Goal: Transaction & Acquisition: Purchase product/service

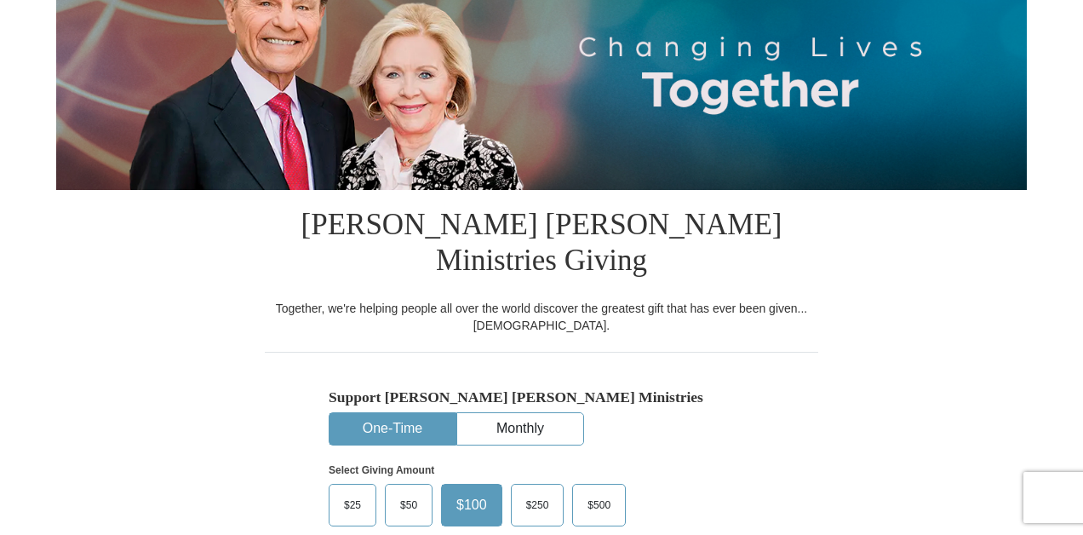
click at [416, 413] on button "One-Time" at bounding box center [393, 429] width 126 height 32
click at [404, 492] on span "$50" at bounding box center [409, 505] width 34 height 26
click at [0, 0] on input "$50" at bounding box center [0, 0] width 0 height 0
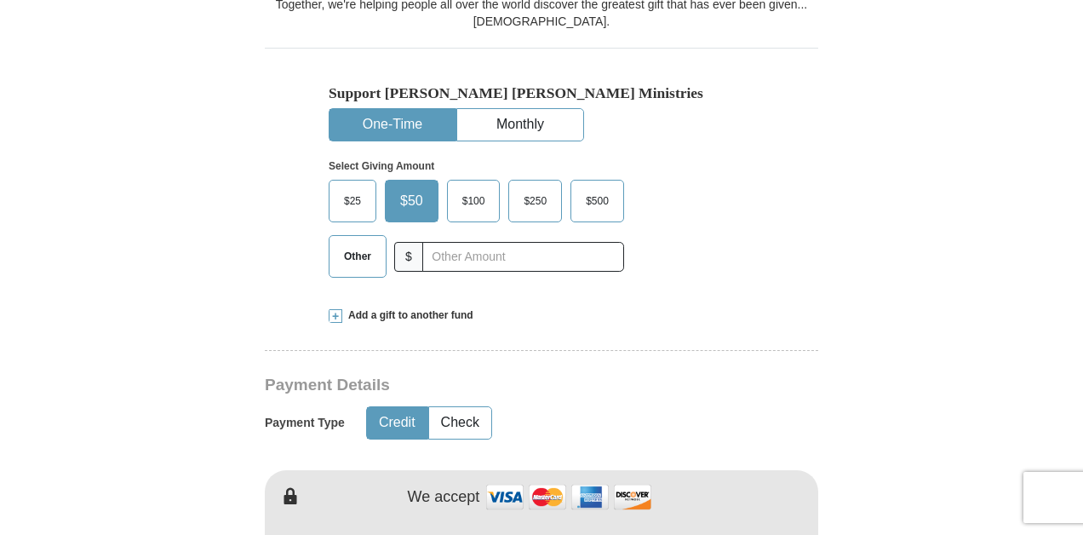
scroll to position [543, 0]
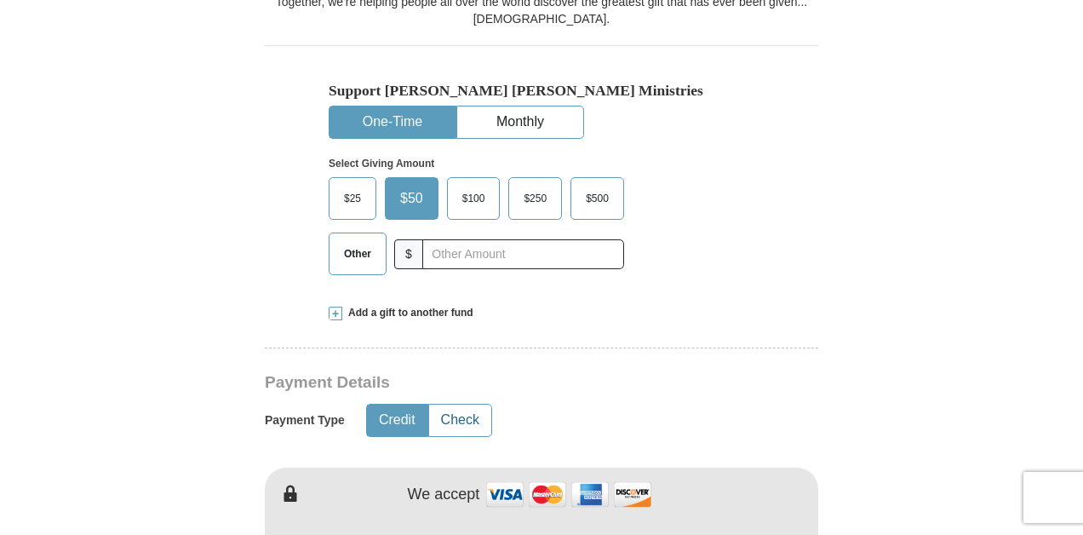
click at [478, 405] on button "Check" at bounding box center [460, 421] width 62 height 32
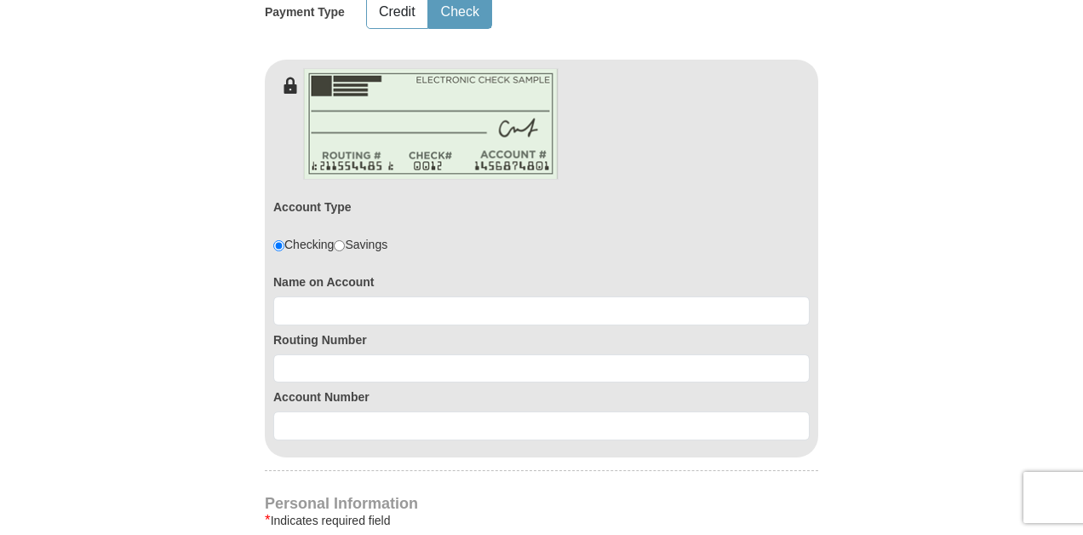
scroll to position [952, 0]
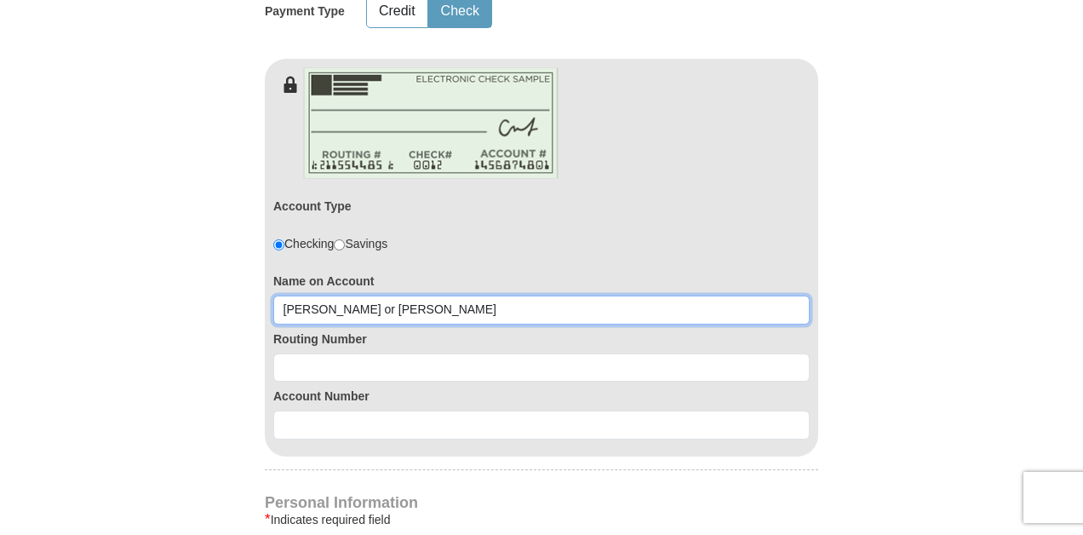
type input "[PERSON_NAME] or [PERSON_NAME]"
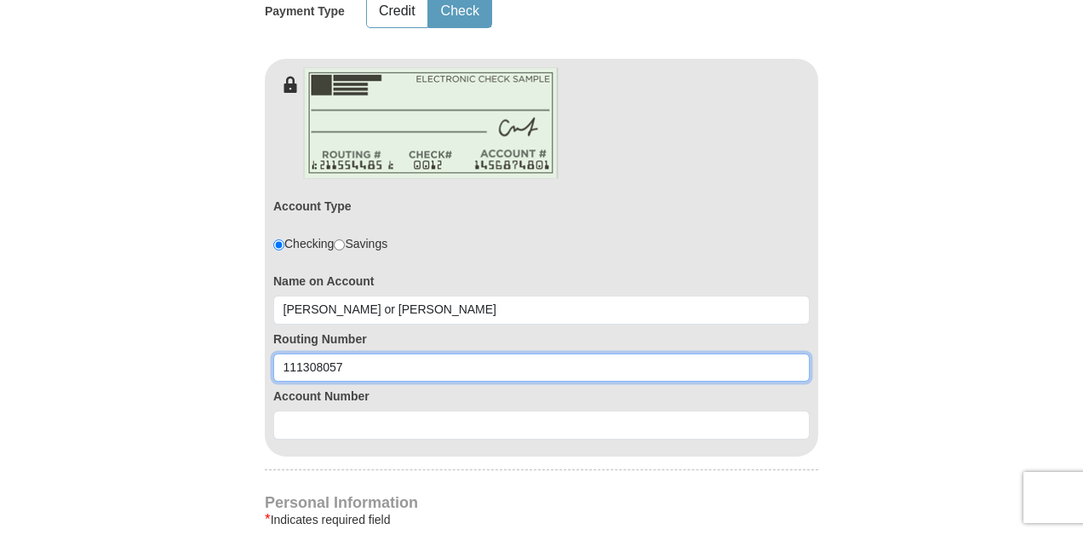
type input "111308057"
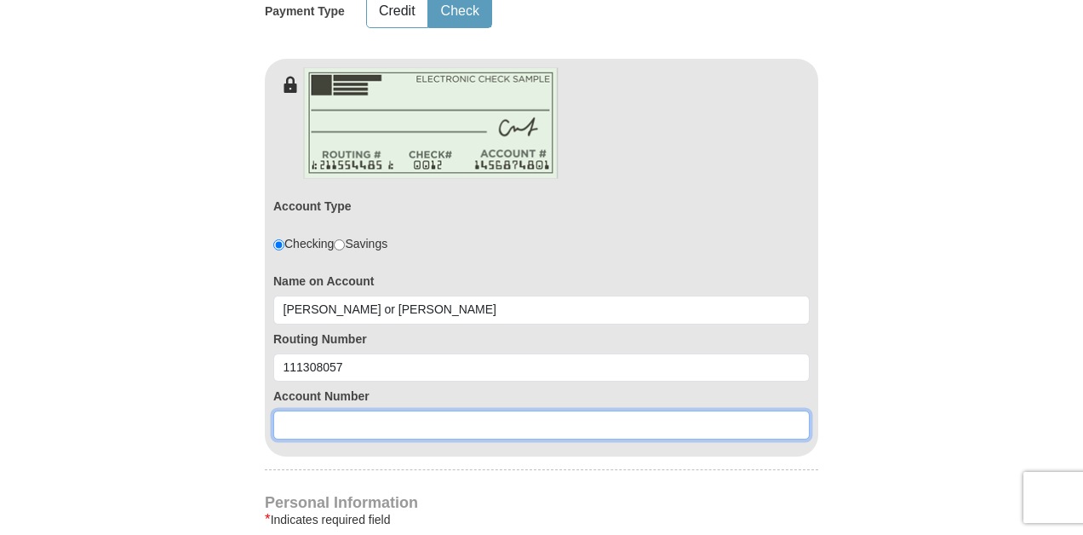
click at [323, 411] on input at bounding box center [541, 425] width 537 height 29
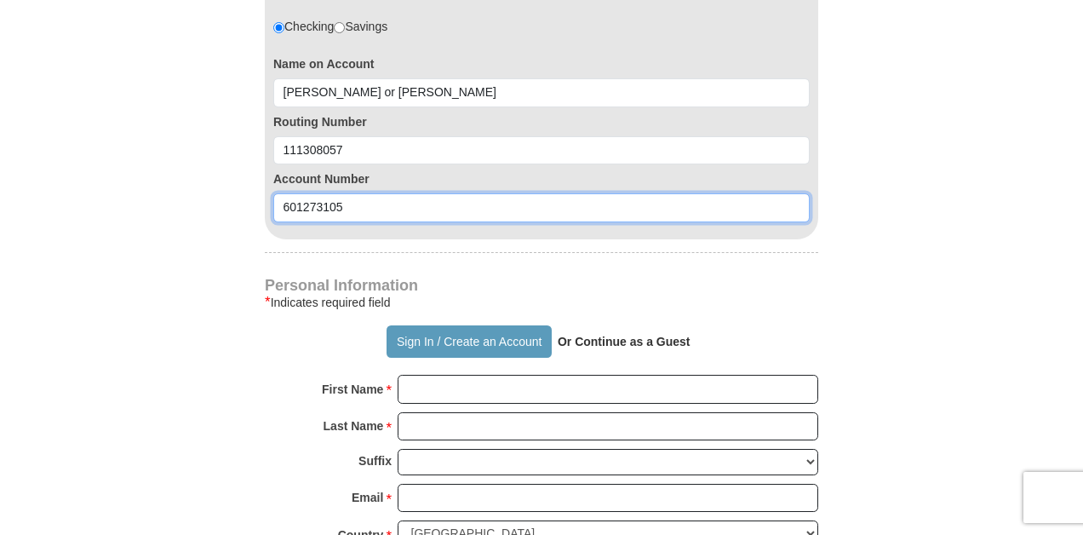
scroll to position [1169, 0]
type input "601273105"
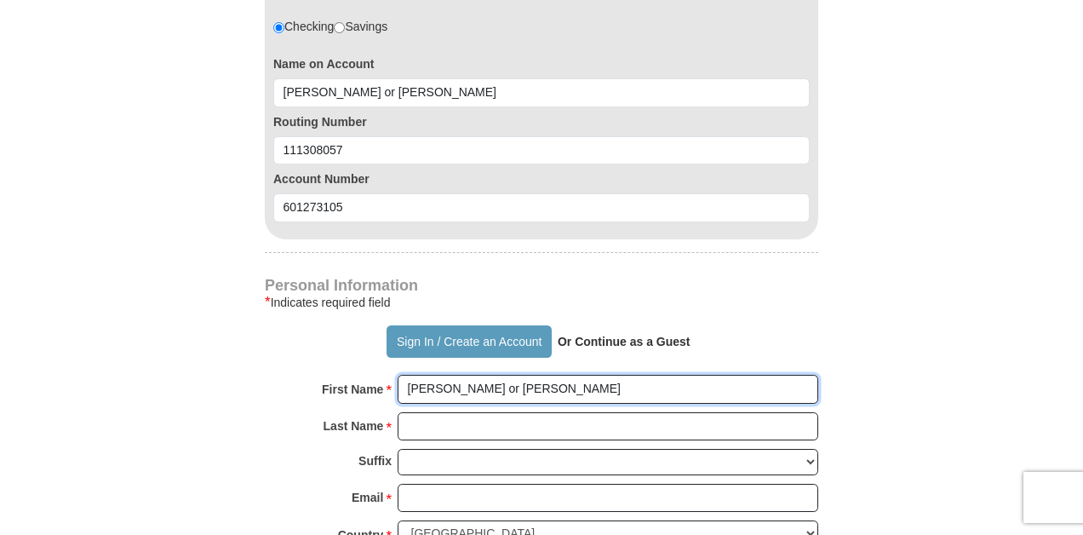
type input "[PERSON_NAME] or [PERSON_NAME]"
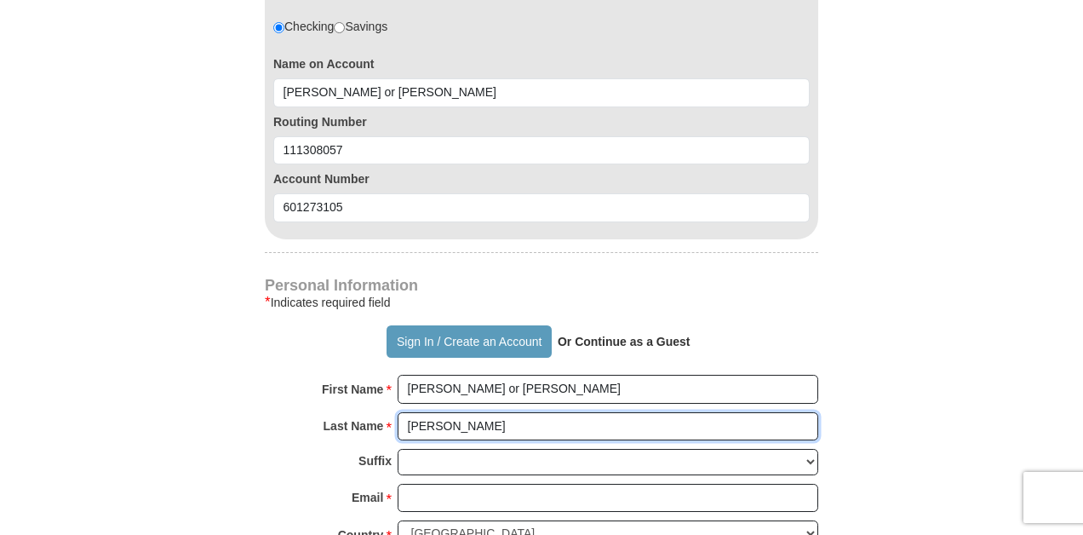
type input "[PERSON_NAME]"
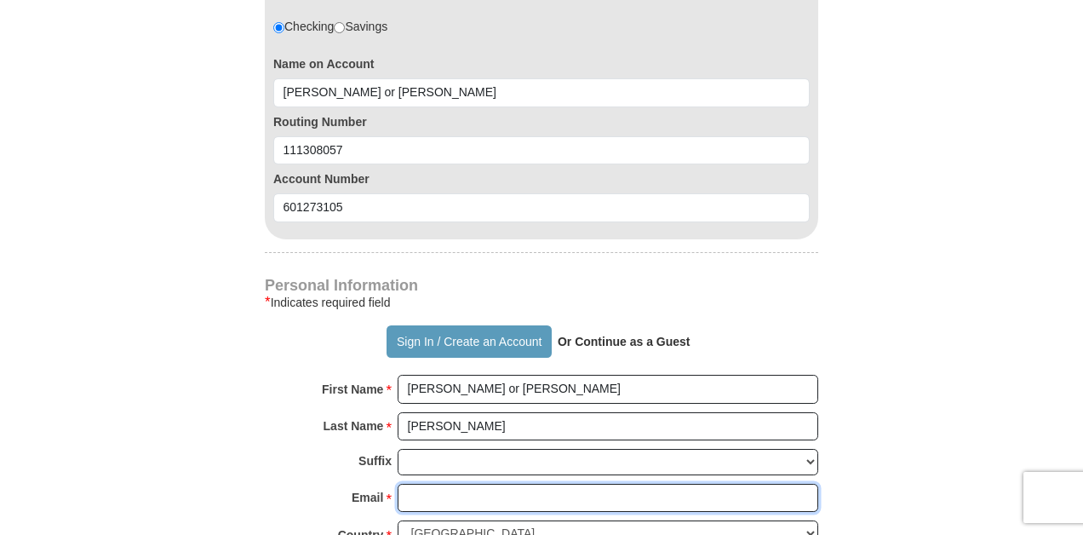
type input "[EMAIL_ADDRESS][DOMAIN_NAME]"
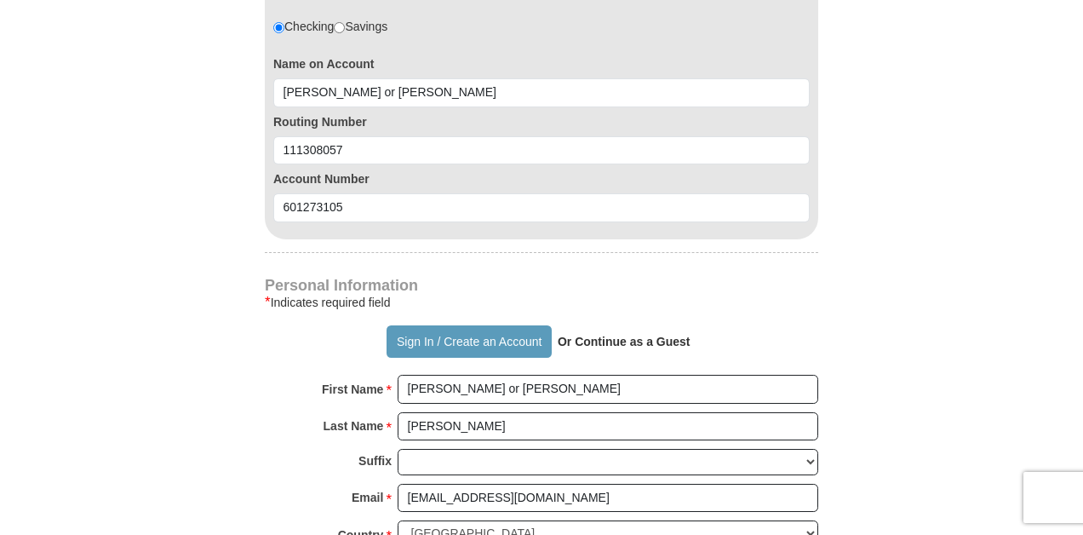
type input "PO Box 19298"
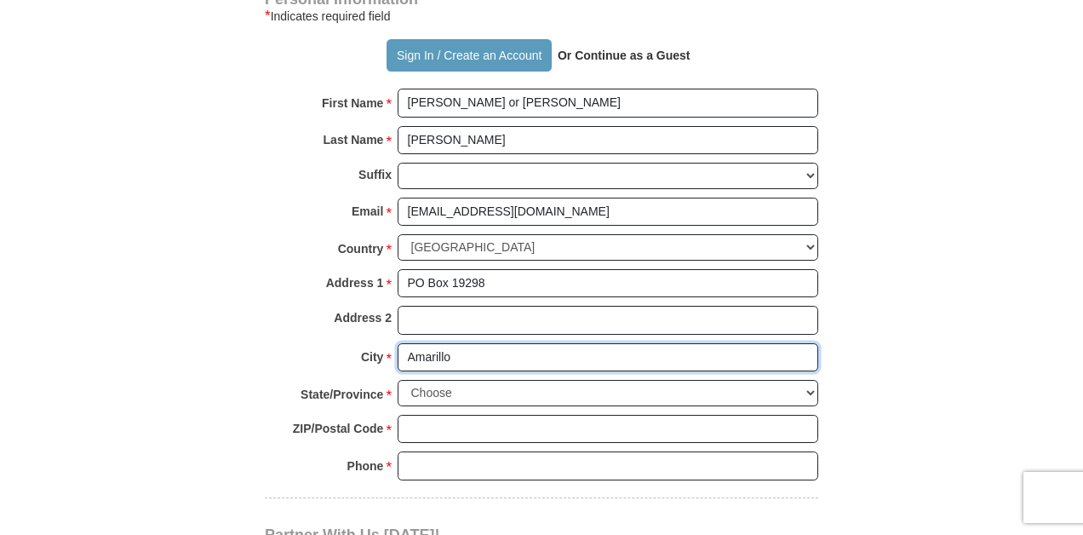
type input "Amarillo"
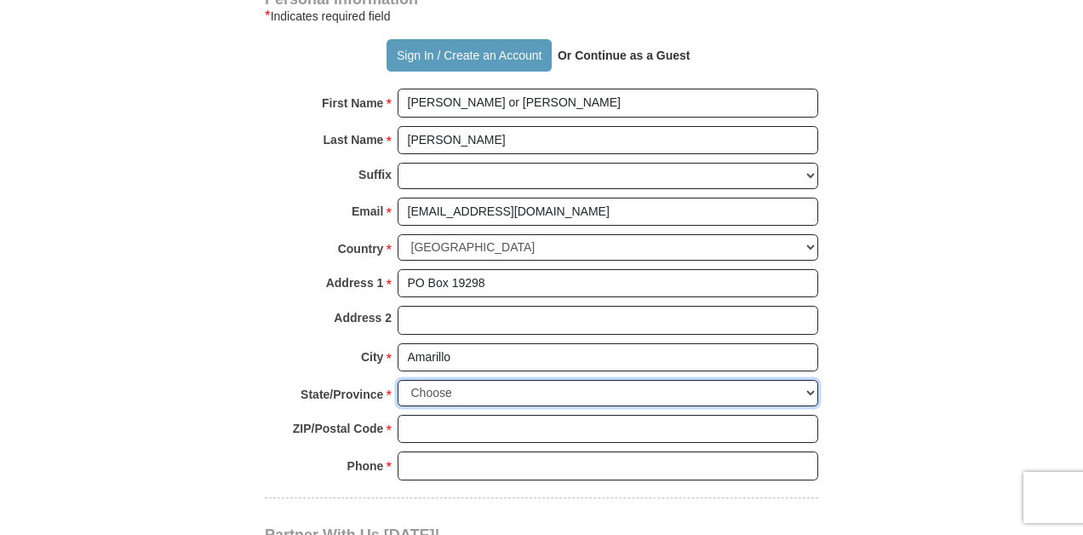
select select "[GEOGRAPHIC_DATA]"
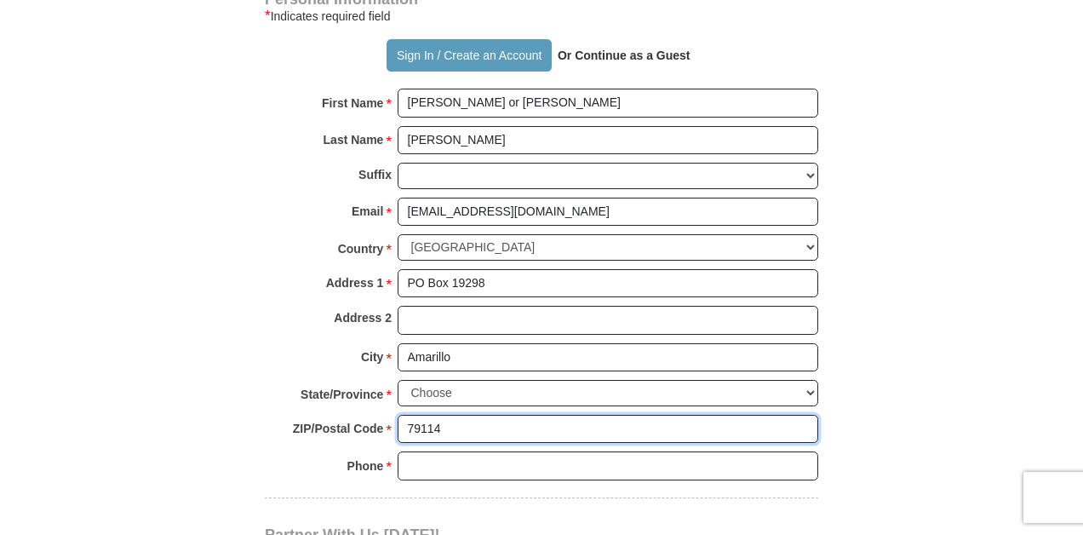
type input "79114"
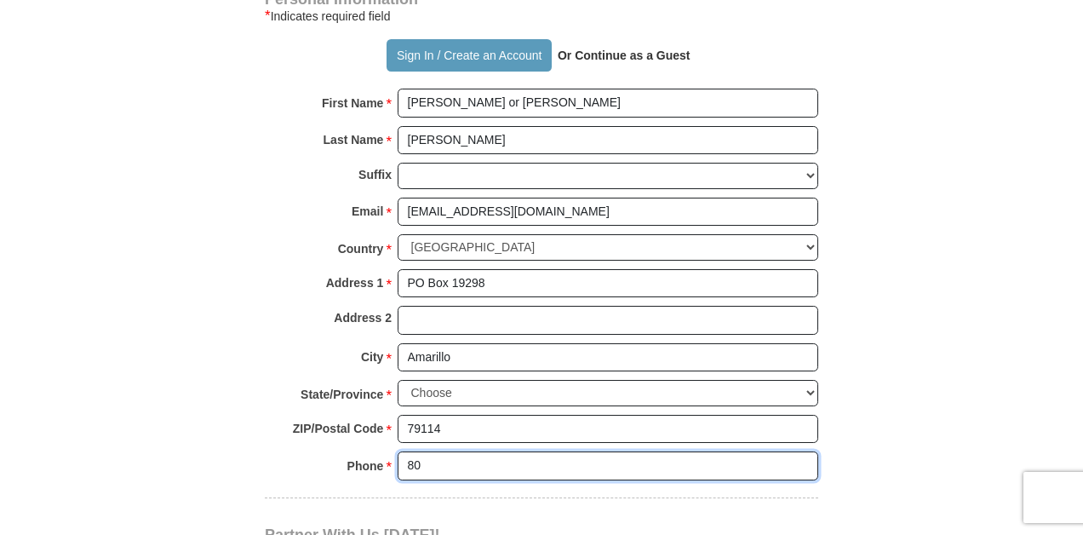
type input "8066838841"
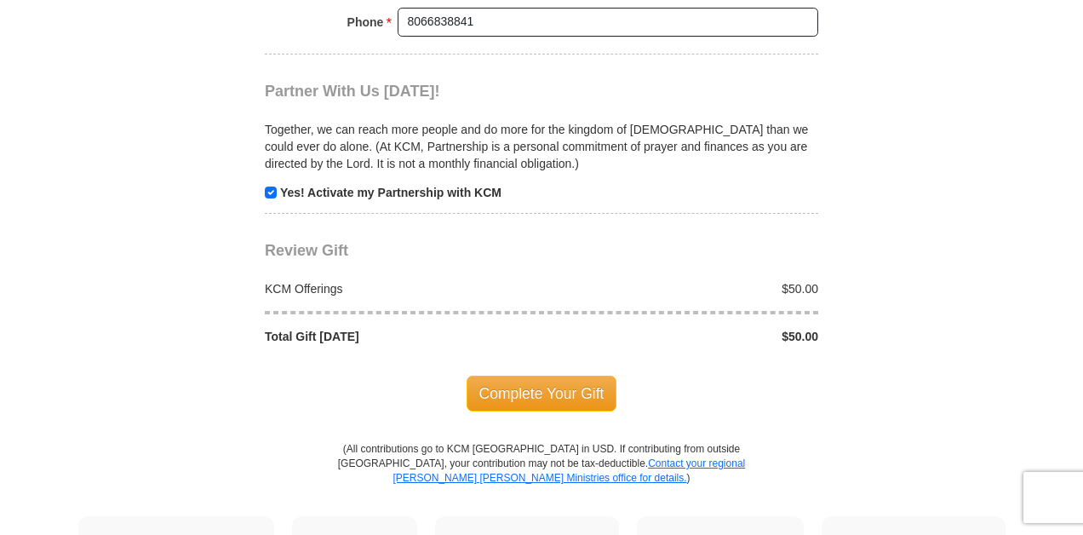
scroll to position [1919, 0]
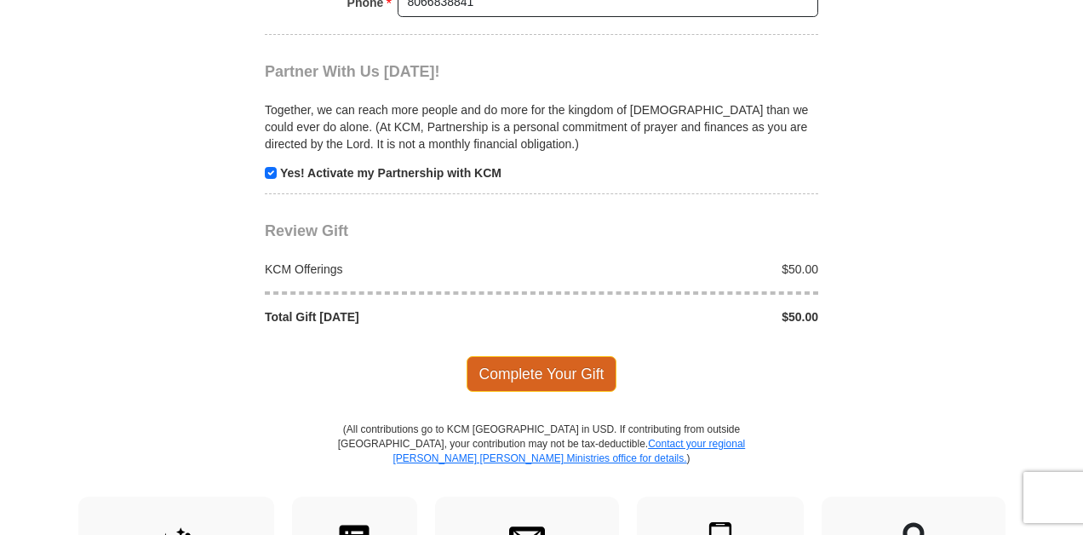
click at [600, 356] on span "Complete Your Gift" at bounding box center [542, 374] width 151 height 36
